Goal: Task Accomplishment & Management: Complete application form

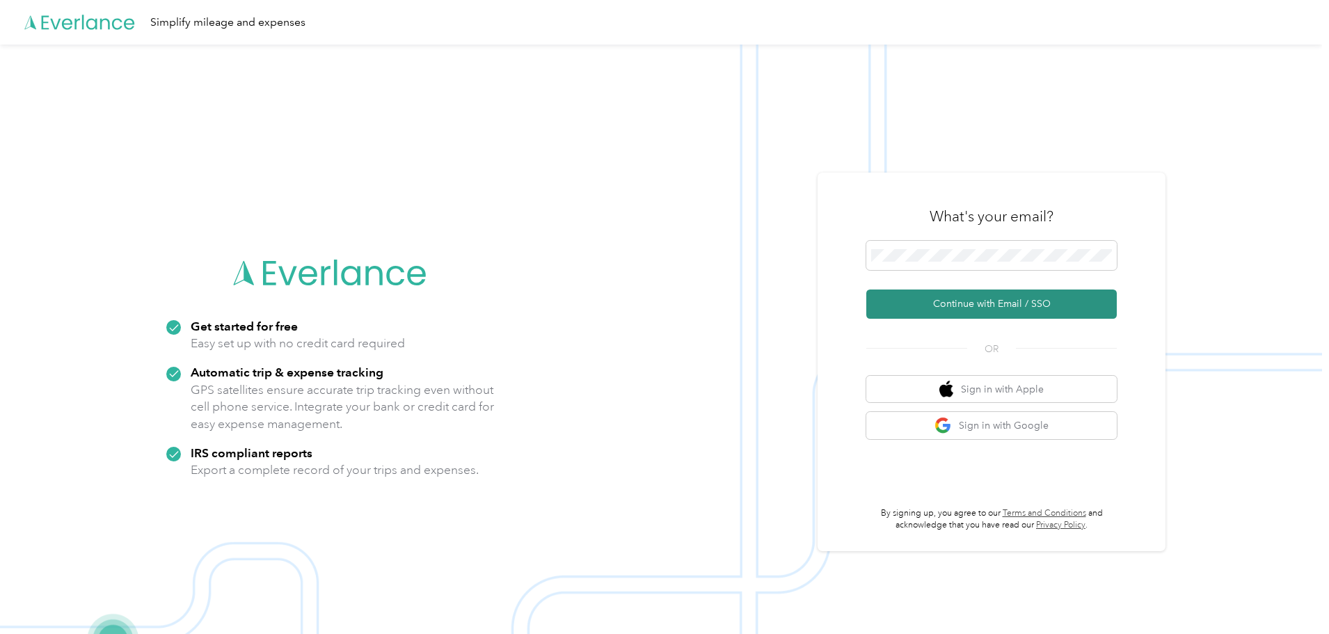
click at [996, 299] on button "Continue with Email / SSO" at bounding box center [991, 303] width 250 height 29
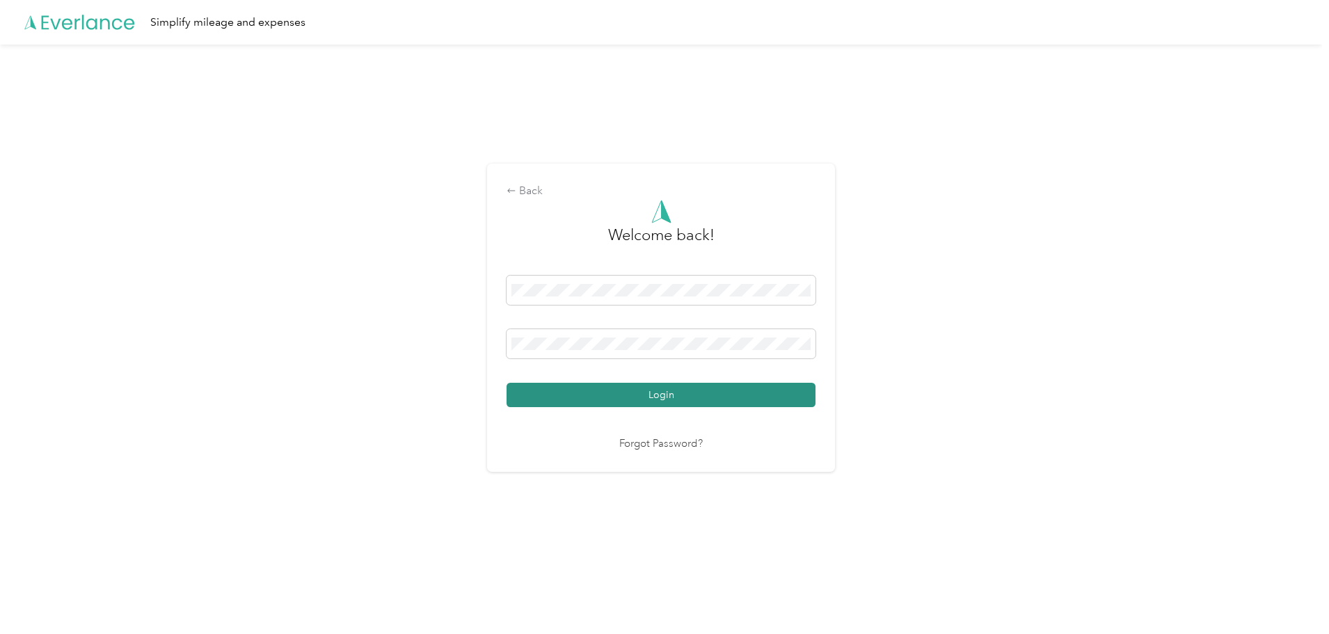
click at [635, 388] on button "Login" at bounding box center [660, 395] width 309 height 24
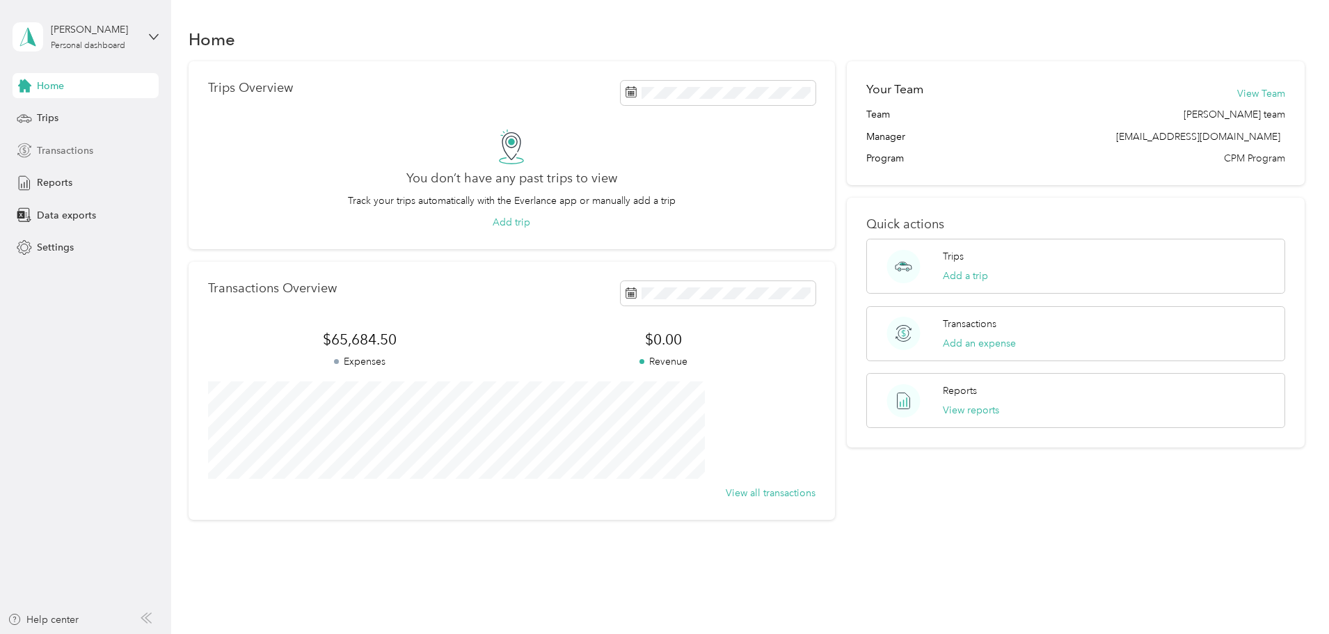
click at [63, 155] on span "Transactions" at bounding box center [65, 150] width 56 height 15
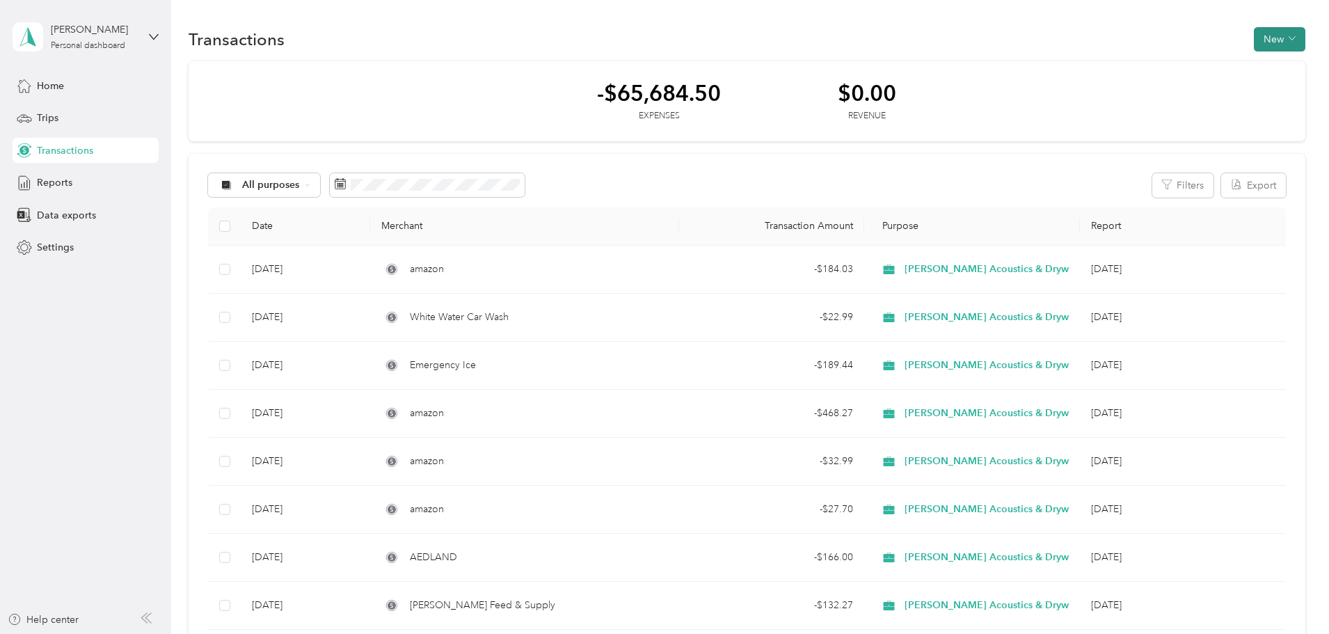
click at [1254, 40] on button "New" at bounding box center [1279, 39] width 51 height 24
click at [1177, 69] on span "Expense" at bounding box center [1179, 65] width 38 height 15
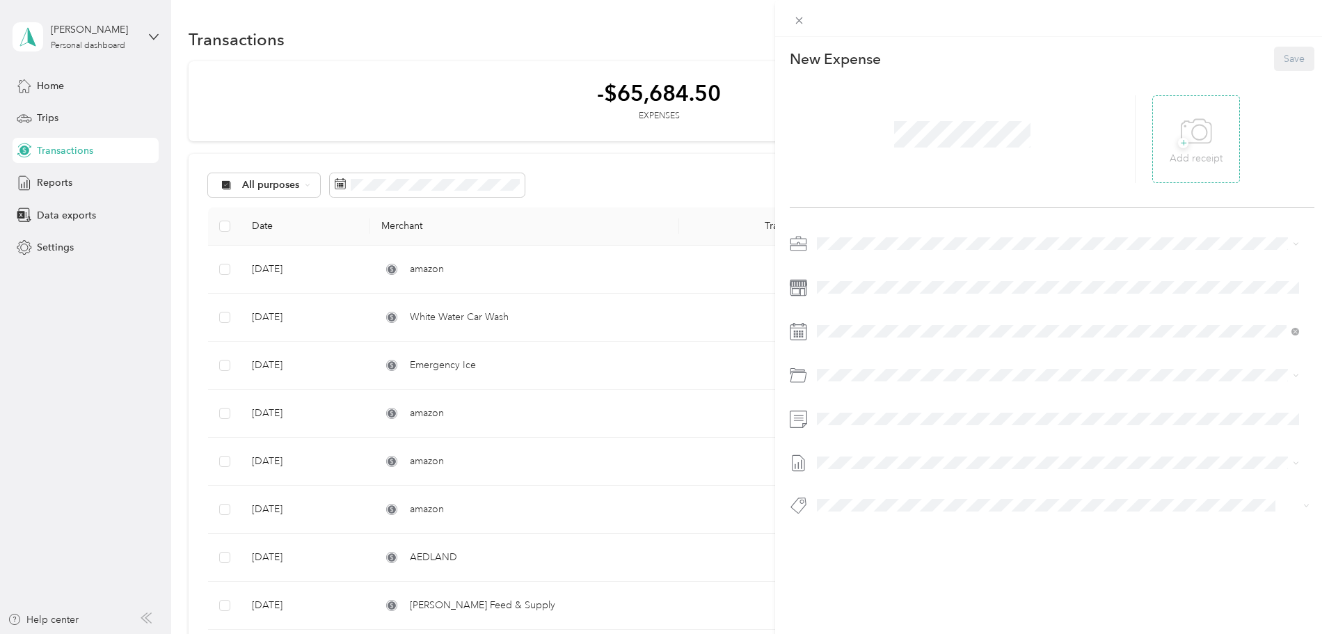
click at [1178, 142] on span "+" at bounding box center [1183, 143] width 10 height 10
click at [877, 431] on div "Job Material" at bounding box center [1074, 429] width 440 height 15
click at [1283, 63] on button "Save" at bounding box center [1294, 59] width 40 height 24
